Goal: Information Seeking & Learning: Check status

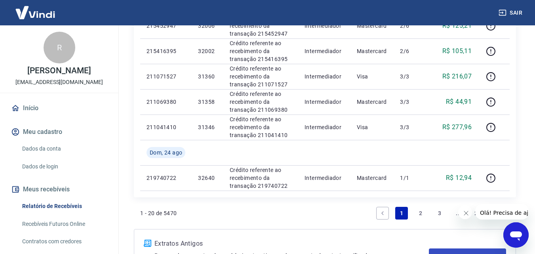
scroll to position [621, 0]
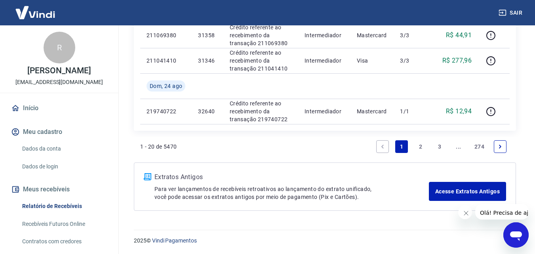
click at [506, 145] on link "Next page" at bounding box center [500, 146] width 13 height 13
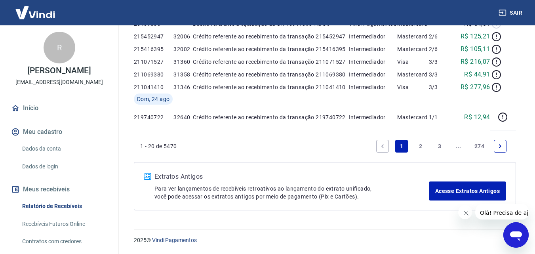
click at [503, 162] on div "Extratos Antigos Para ver lançamentos de recebíveis retroativos ao lançamento d…" at bounding box center [325, 186] width 382 height 48
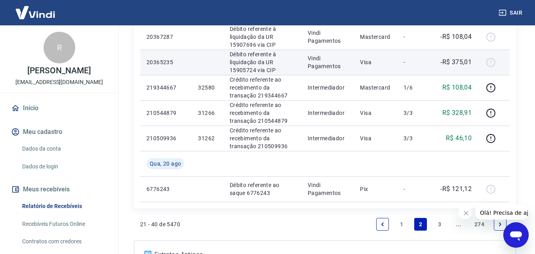
scroll to position [672, 0]
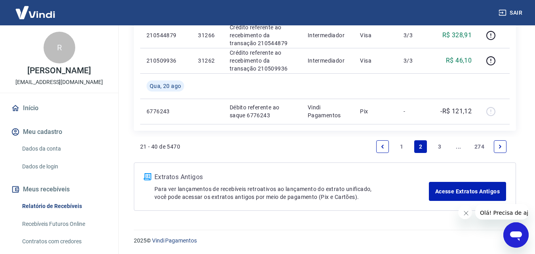
click at [506, 149] on link "Next page" at bounding box center [500, 146] width 13 height 13
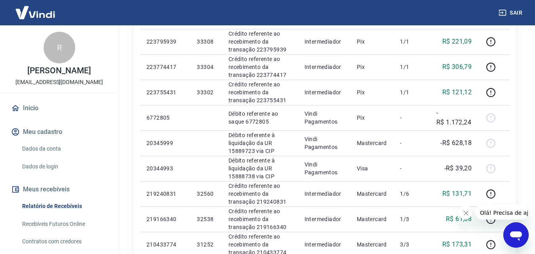
scroll to position [238, 0]
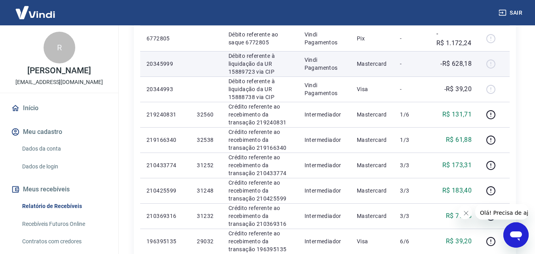
click at [457, 65] on p "-R$ 628,18" at bounding box center [456, 64] width 31 height 10
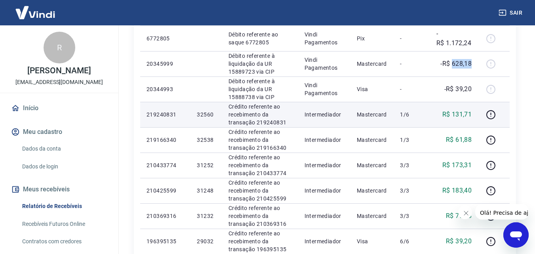
scroll to position [277, 0]
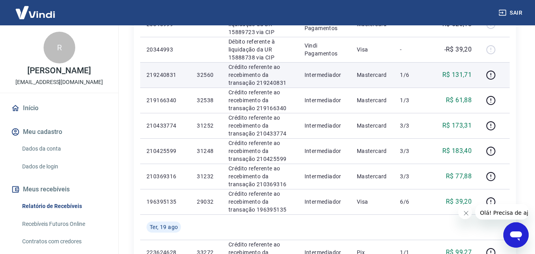
click at [460, 75] on p "R$ 131,71" at bounding box center [458, 75] width 30 height 10
copy p "131,71"
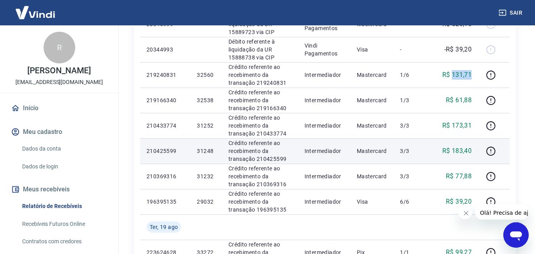
scroll to position [198, 0]
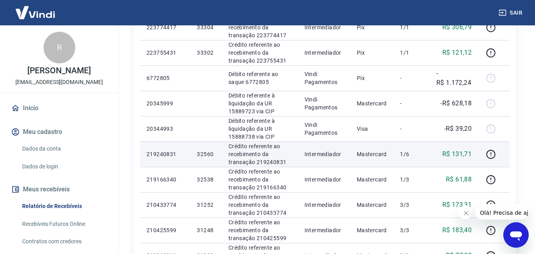
click at [440, 158] on td "R$ 131,71" at bounding box center [454, 153] width 48 height 25
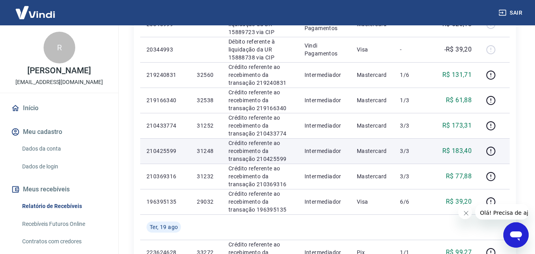
scroll to position [238, 0]
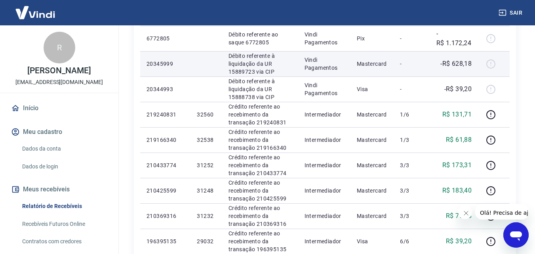
click at [455, 61] on p "-R$ 628,18" at bounding box center [456, 64] width 31 height 10
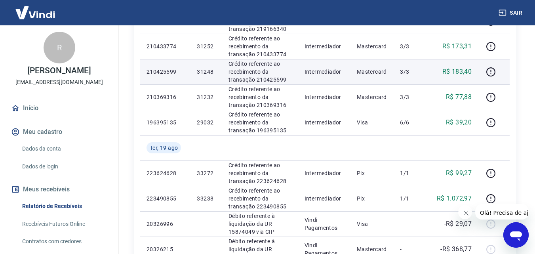
scroll to position [277, 0]
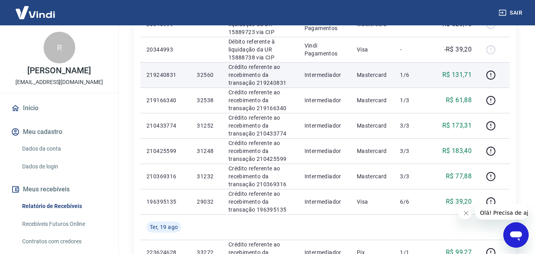
click at [459, 74] on p "R$ 131,71" at bounding box center [458, 75] width 30 height 10
copy p "131,71"
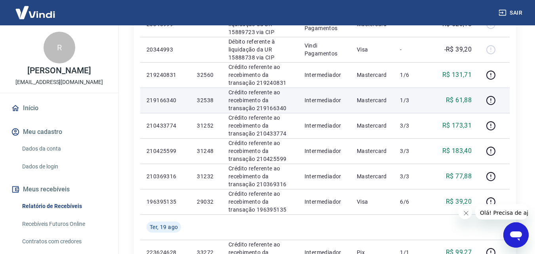
click at [459, 97] on p "R$ 61,88" at bounding box center [459, 100] width 26 height 10
copy p "61,88"
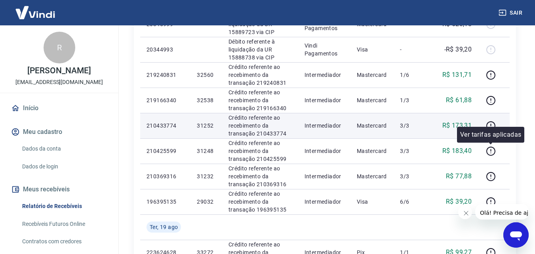
click at [462, 124] on p "R$ 173,31" at bounding box center [458, 126] width 30 height 10
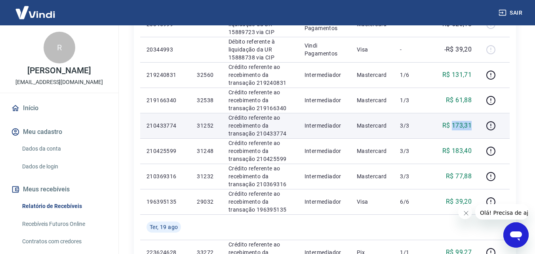
click at [462, 124] on p "R$ 173,31" at bounding box center [458, 126] width 30 height 10
copy p "173,31"
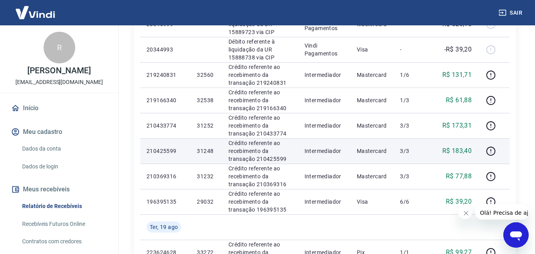
click at [457, 151] on p "R$ 183,40" at bounding box center [458, 151] width 30 height 10
copy p "183,40"
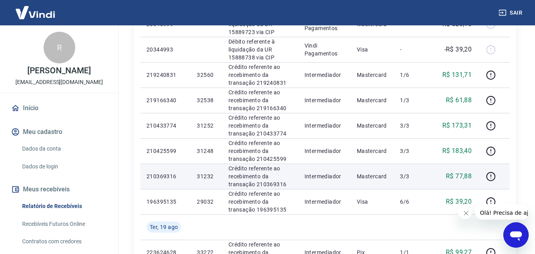
click at [464, 173] on p "R$ 77,88" at bounding box center [459, 177] width 26 height 10
copy p "77,88"
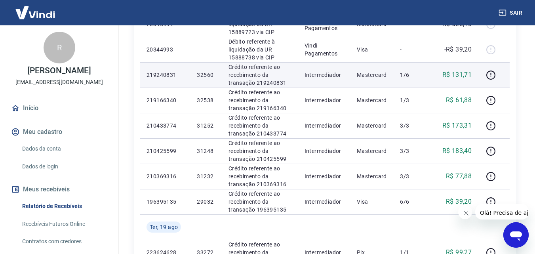
click at [462, 72] on p "R$ 131,71" at bounding box center [458, 75] width 30 height 10
click at [209, 76] on p "32560" at bounding box center [206, 75] width 19 height 8
copy p "32560"
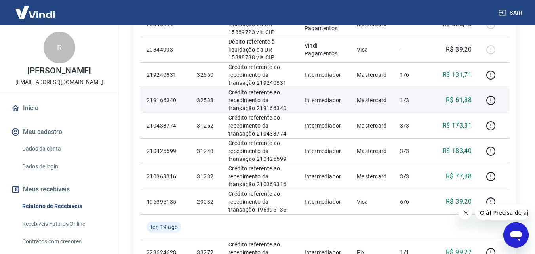
click at [211, 98] on p "32538" at bounding box center [206, 100] width 19 height 8
copy p "32538"
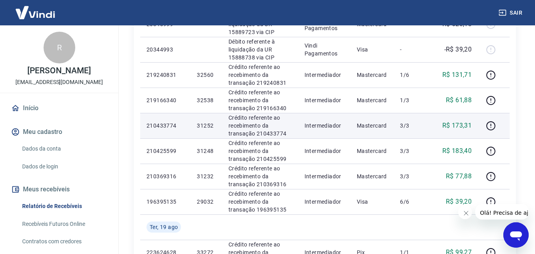
click at [210, 123] on p "31252" at bounding box center [206, 126] width 19 height 8
copy p "31252"
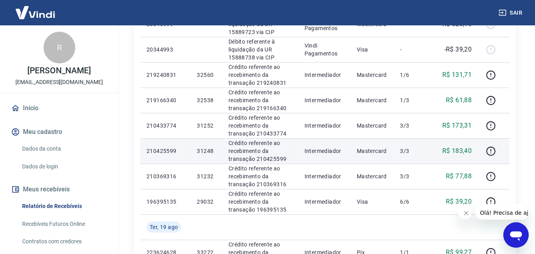
click at [465, 153] on p "R$ 183,40" at bounding box center [458, 151] width 30 height 10
click at [207, 151] on p "31248" at bounding box center [206, 151] width 19 height 8
copy p "31248"
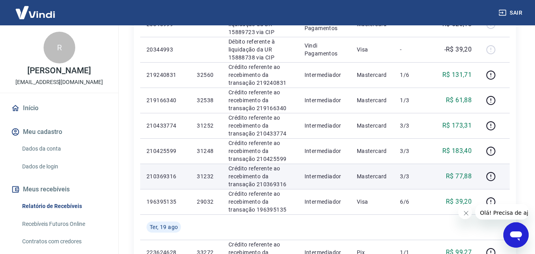
click at [206, 178] on p "31232" at bounding box center [206, 176] width 19 height 8
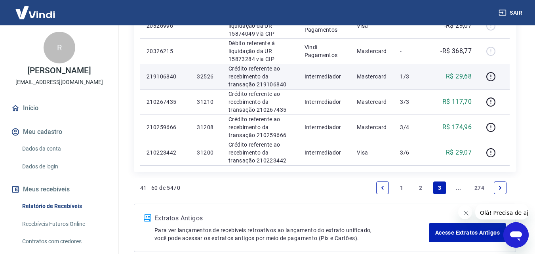
scroll to position [317, 0]
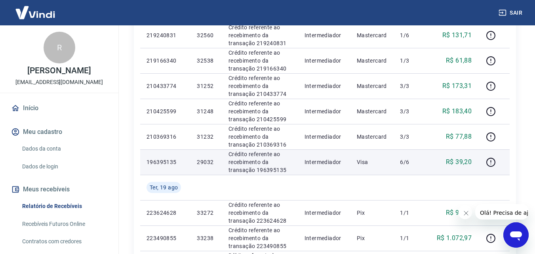
click at [462, 162] on p "R$ 39,20" at bounding box center [459, 162] width 26 height 10
click at [205, 164] on p "29032" at bounding box center [206, 162] width 19 height 8
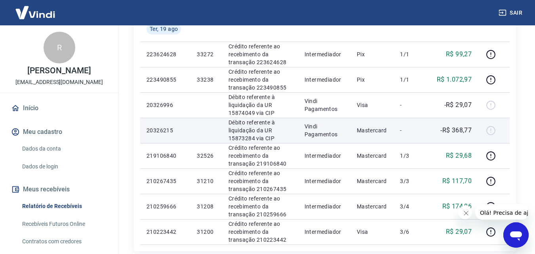
scroll to position [515, 0]
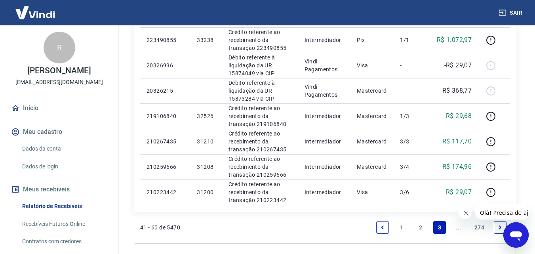
click at [381, 225] on icon "Previous page" at bounding box center [383, 228] width 6 height 6
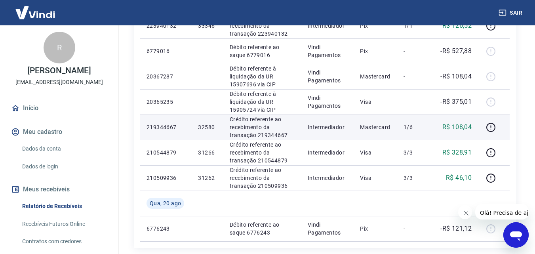
scroll to position [634, 0]
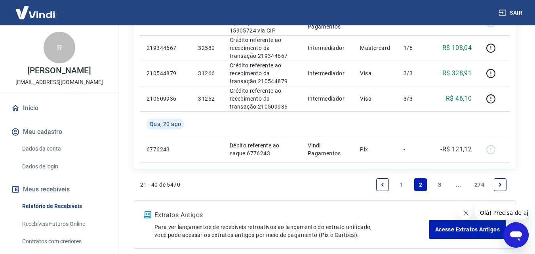
click at [503, 181] on link "Next page" at bounding box center [500, 184] width 13 height 13
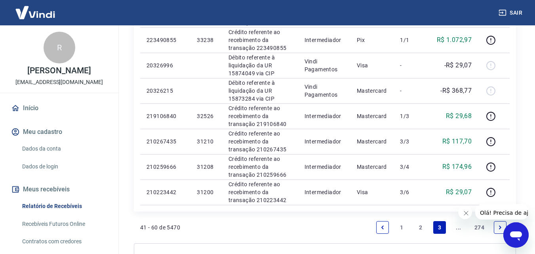
scroll to position [594, 0]
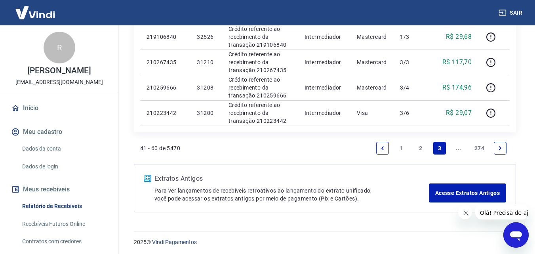
click at [503, 147] on link "Next page" at bounding box center [500, 148] width 13 height 13
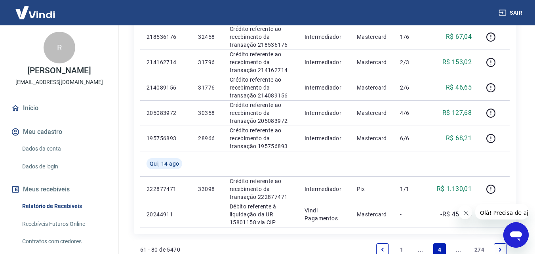
scroll to position [697, 0]
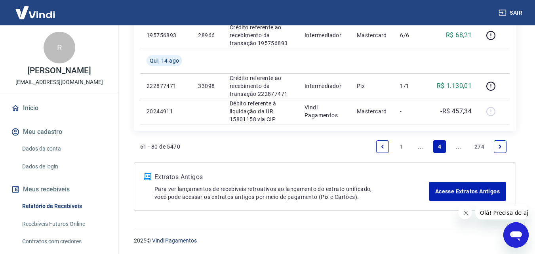
click at [498, 147] on icon "Next page" at bounding box center [501, 147] width 6 height 6
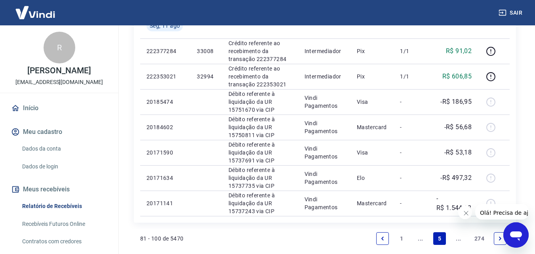
scroll to position [594, 0]
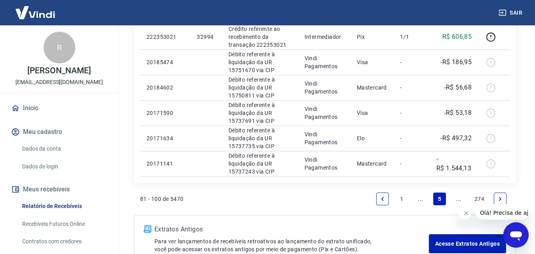
click at [400, 197] on link "1" at bounding box center [401, 199] width 13 height 13
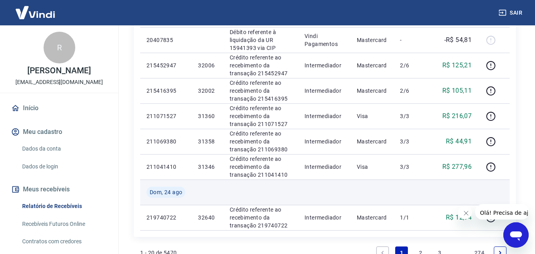
scroll to position [594, 0]
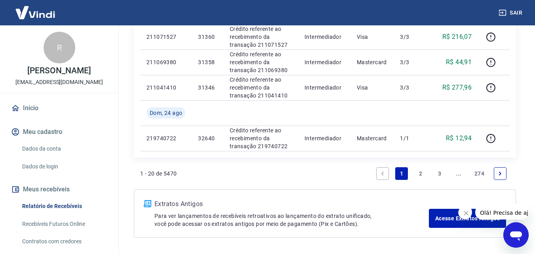
click at [423, 174] on link "2" at bounding box center [420, 173] width 13 height 13
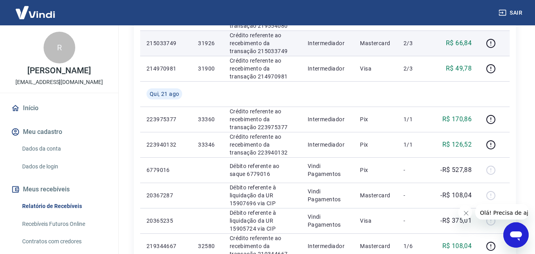
scroll to position [475, 0]
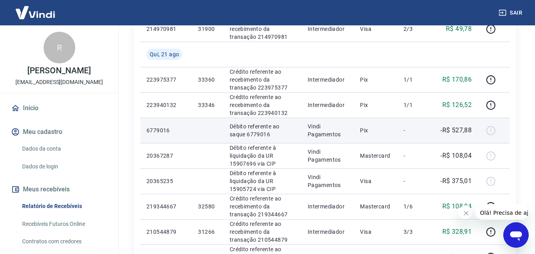
click at [468, 130] on p "-R$ 527,88" at bounding box center [456, 131] width 31 height 10
click at [467, 130] on p "-R$ 527,88" at bounding box center [456, 131] width 31 height 10
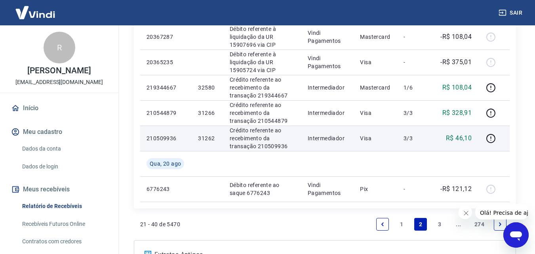
scroll to position [634, 0]
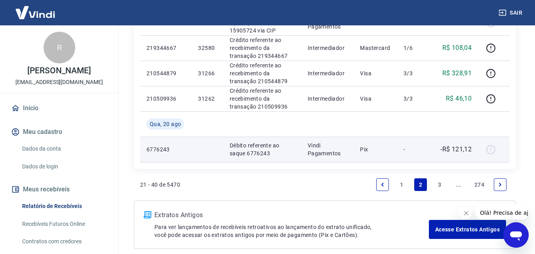
click at [465, 148] on p "-R$ 121,12" at bounding box center [456, 150] width 31 height 10
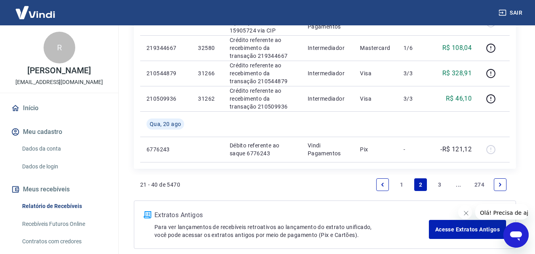
click at [498, 186] on icon "Next page" at bounding box center [501, 185] width 6 height 6
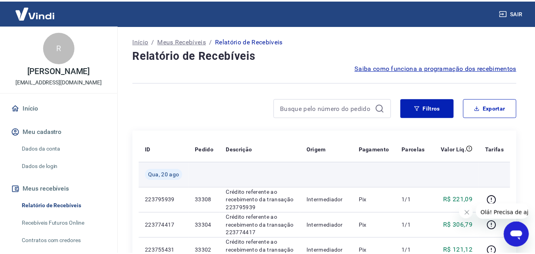
scroll to position [79, 0]
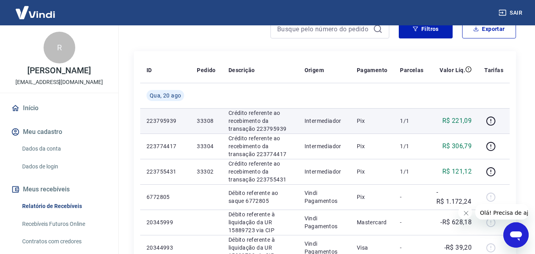
click at [458, 121] on p "R$ 221,09" at bounding box center [458, 121] width 30 height 10
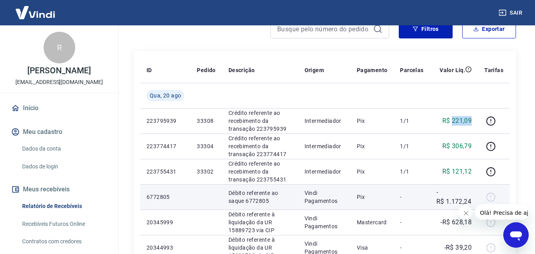
scroll to position [119, 0]
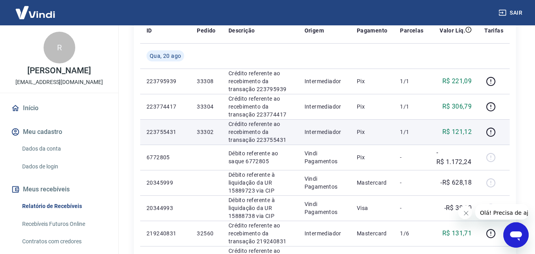
click at [466, 132] on p "R$ 121,12" at bounding box center [458, 132] width 30 height 10
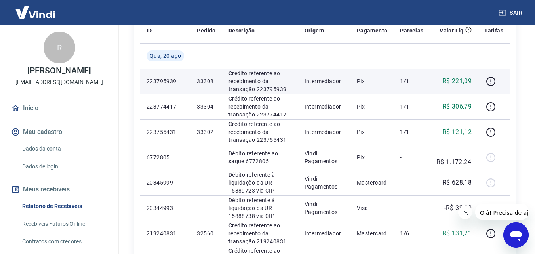
click at [459, 84] on p "R$ 221,09" at bounding box center [458, 81] width 30 height 10
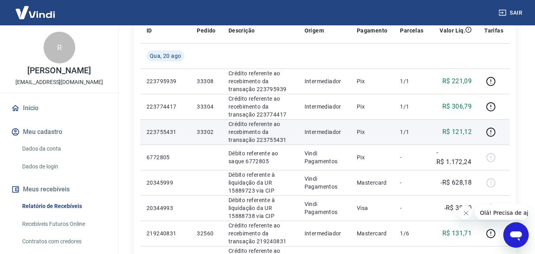
click at [462, 128] on p "R$ 121,12" at bounding box center [458, 132] width 30 height 10
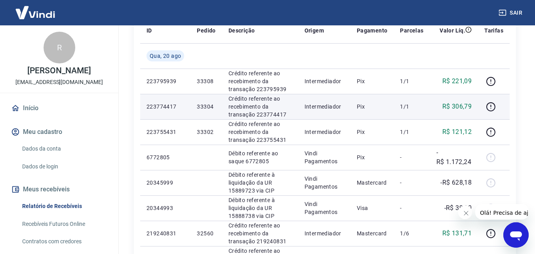
click at [458, 105] on p "R$ 306,79" at bounding box center [458, 107] width 30 height 10
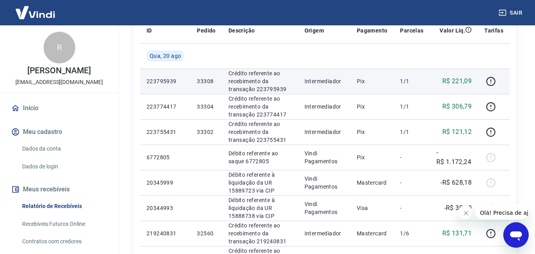
click at [460, 81] on p "R$ 221,09" at bounding box center [458, 81] width 30 height 10
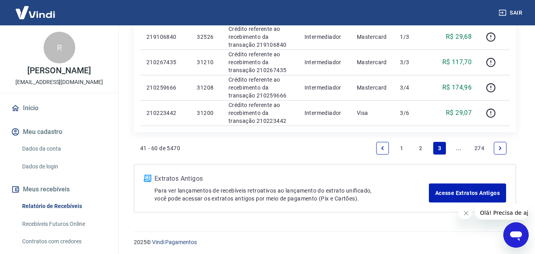
scroll to position [596, 0]
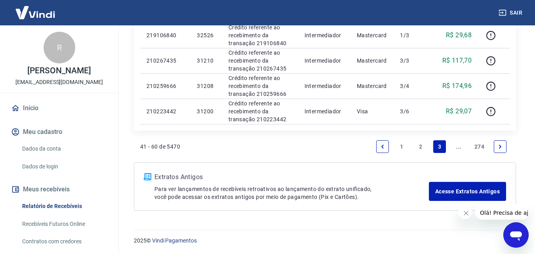
click at [423, 146] on link "2" at bounding box center [420, 146] width 13 height 13
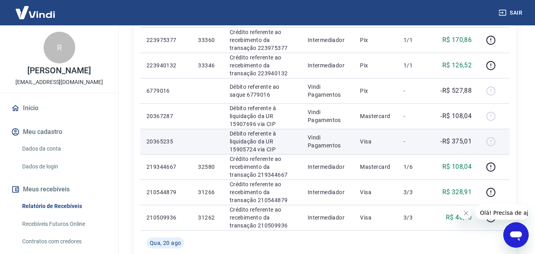
scroll to position [634, 0]
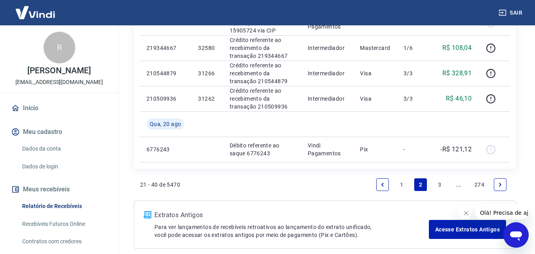
click at [501, 184] on icon "Next page" at bounding box center [500, 185] width 2 height 4
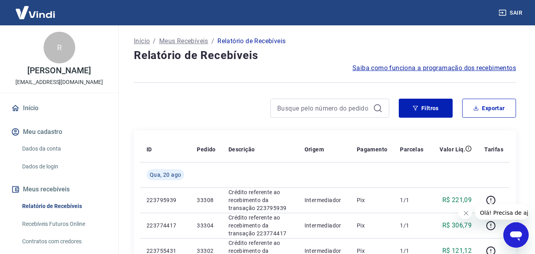
scroll to position [119, 0]
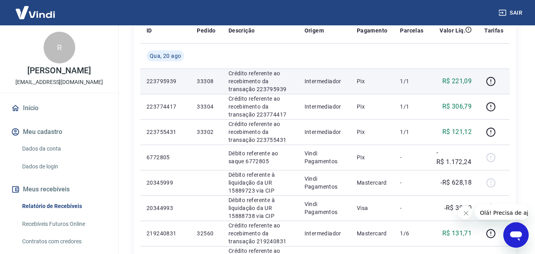
click at [459, 78] on p "R$ 221,09" at bounding box center [458, 81] width 30 height 10
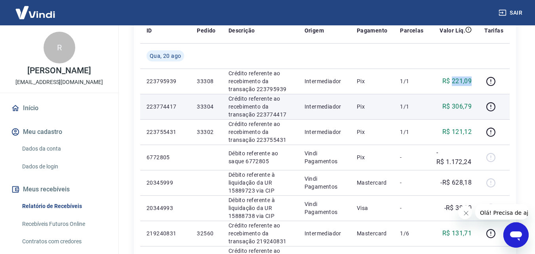
click at [457, 109] on p "R$ 306,79" at bounding box center [458, 107] width 30 height 10
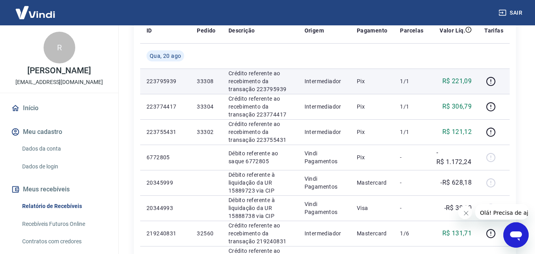
click at [206, 84] on p "33308" at bounding box center [206, 81] width 19 height 8
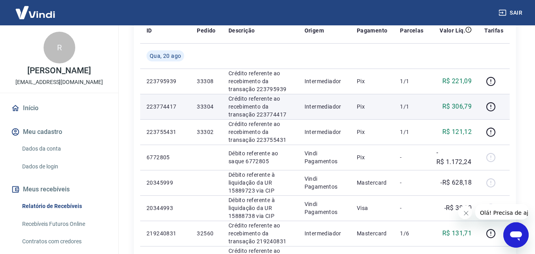
click at [203, 109] on p "33304" at bounding box center [206, 107] width 19 height 8
